Goal: Browse casually: Explore the website without a specific task or goal

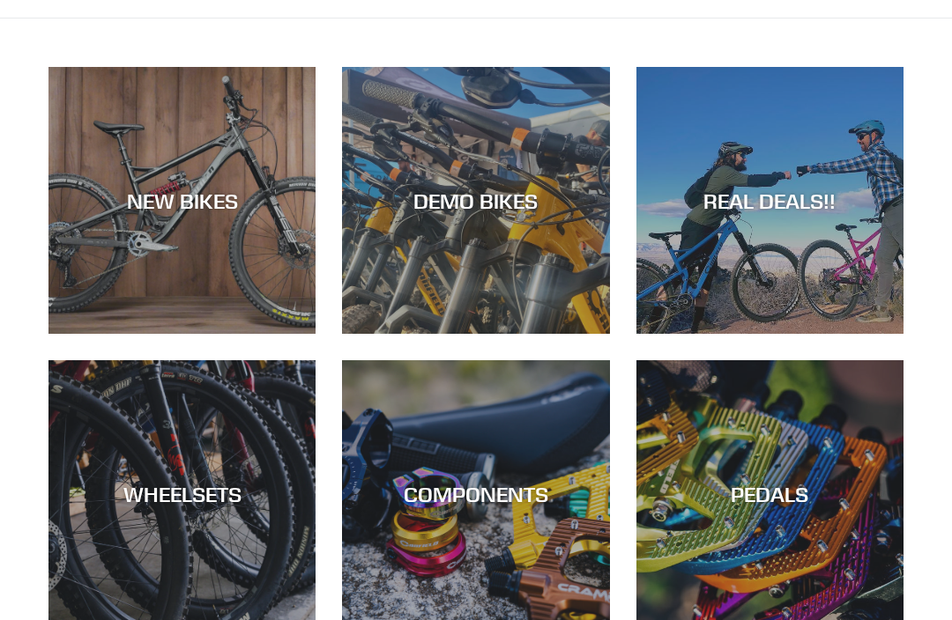
click at [788, 201] on div "REAL DEALS!!" at bounding box center [769, 201] width 267 height 26
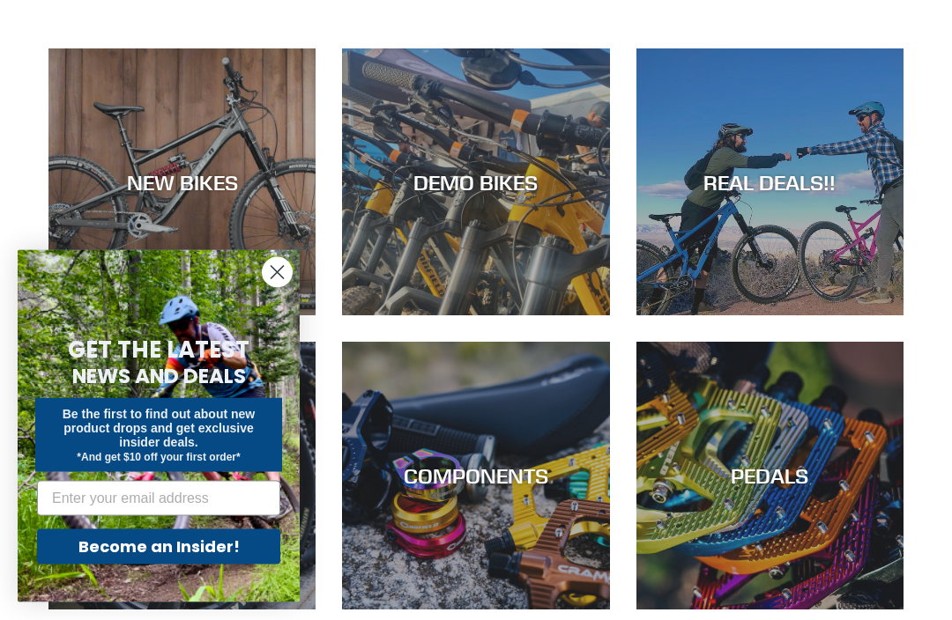
scroll to position [131, 0]
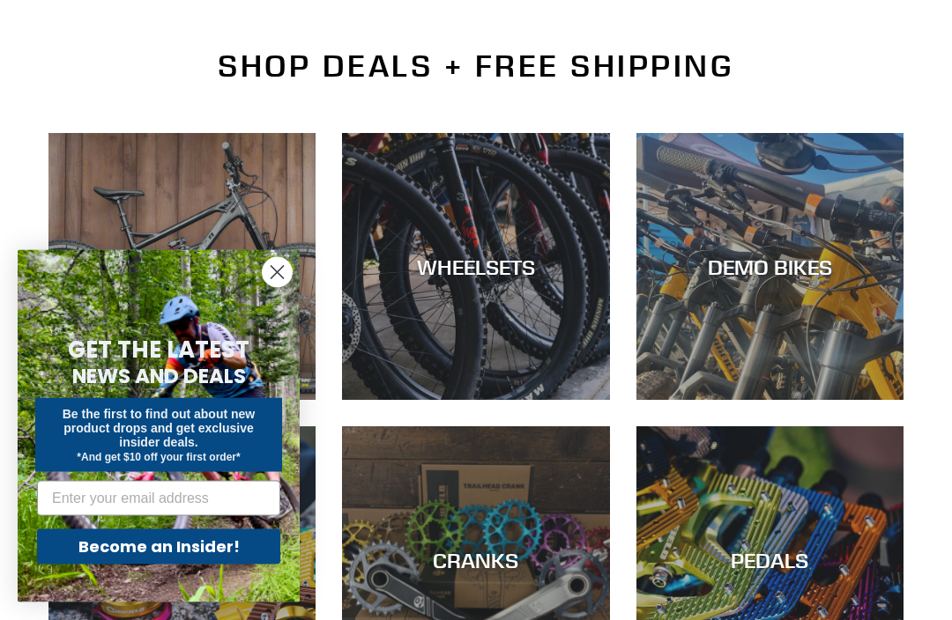
scroll to position [396, 0]
click at [280, 287] on circle "Close dialog" at bounding box center [277, 272] width 29 height 29
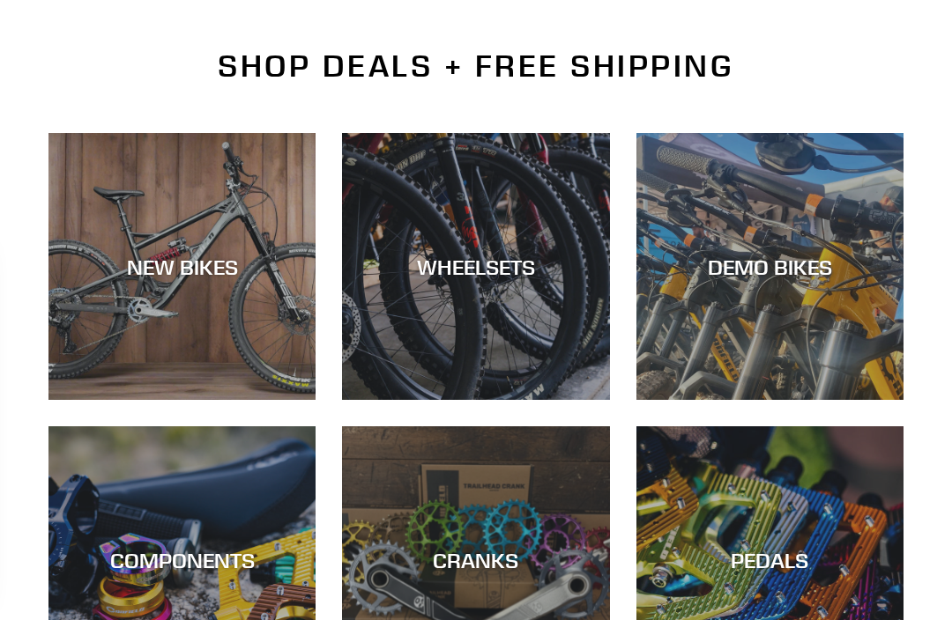
click at [281, 400] on div "NEW BIKES" at bounding box center [181, 400] width 267 height 0
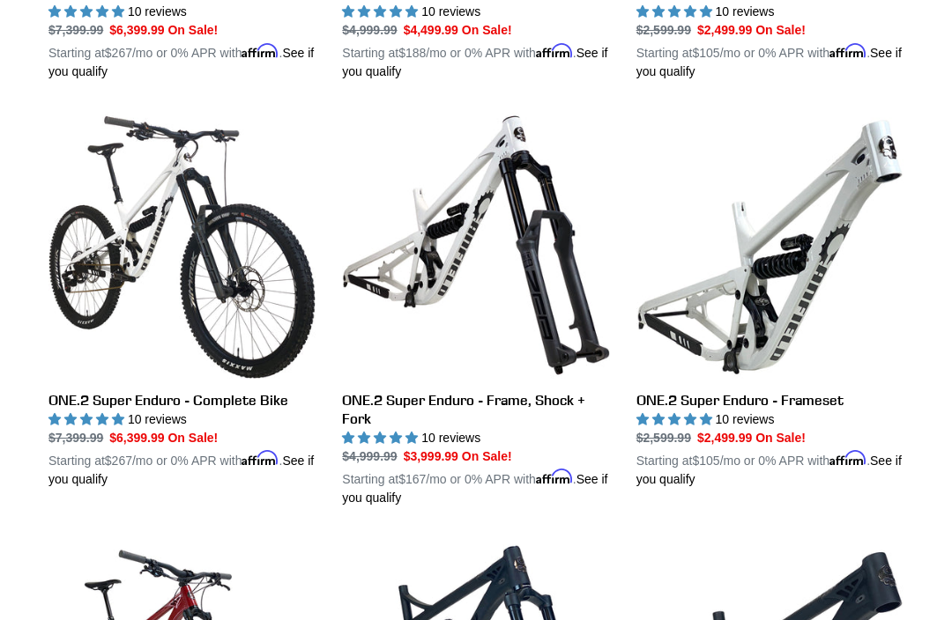
scroll to position [1130, 0]
